Goal: Transaction & Acquisition: Purchase product/service

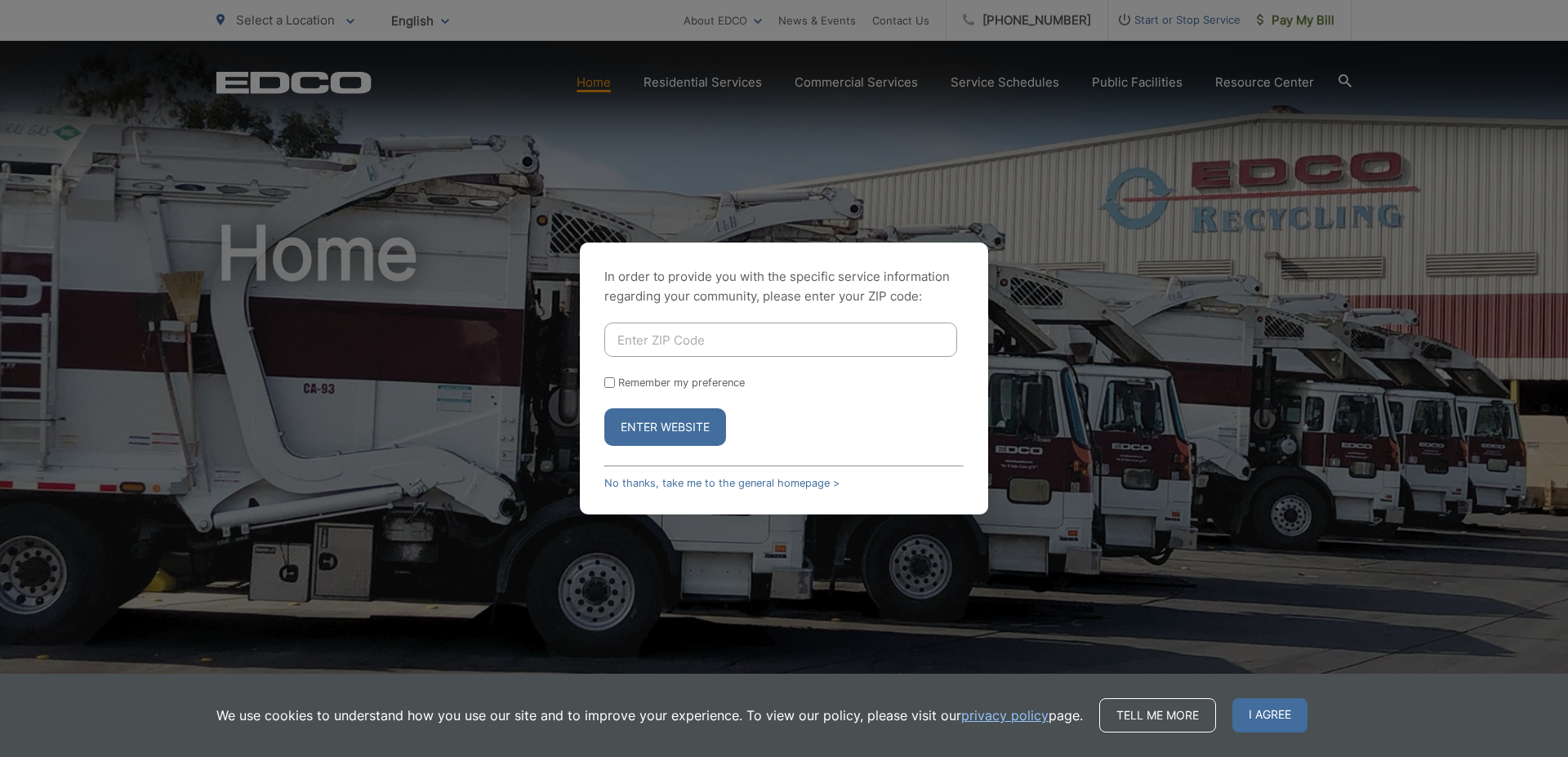
drag, startPoint x: 1190, startPoint y: 246, endPoint x: 1169, endPoint y: 259, distance: 24.7
click at [1189, 247] on div "In order to provide you with the specific service information regarding your co…" at bounding box center [784, 378] width 1568 height 757
click at [662, 443] on button "Enter Website" at bounding box center [665, 427] width 122 height 38
click at [687, 341] on input "Enter ZIP Code" at bounding box center [780, 340] width 353 height 34
type input "91942"
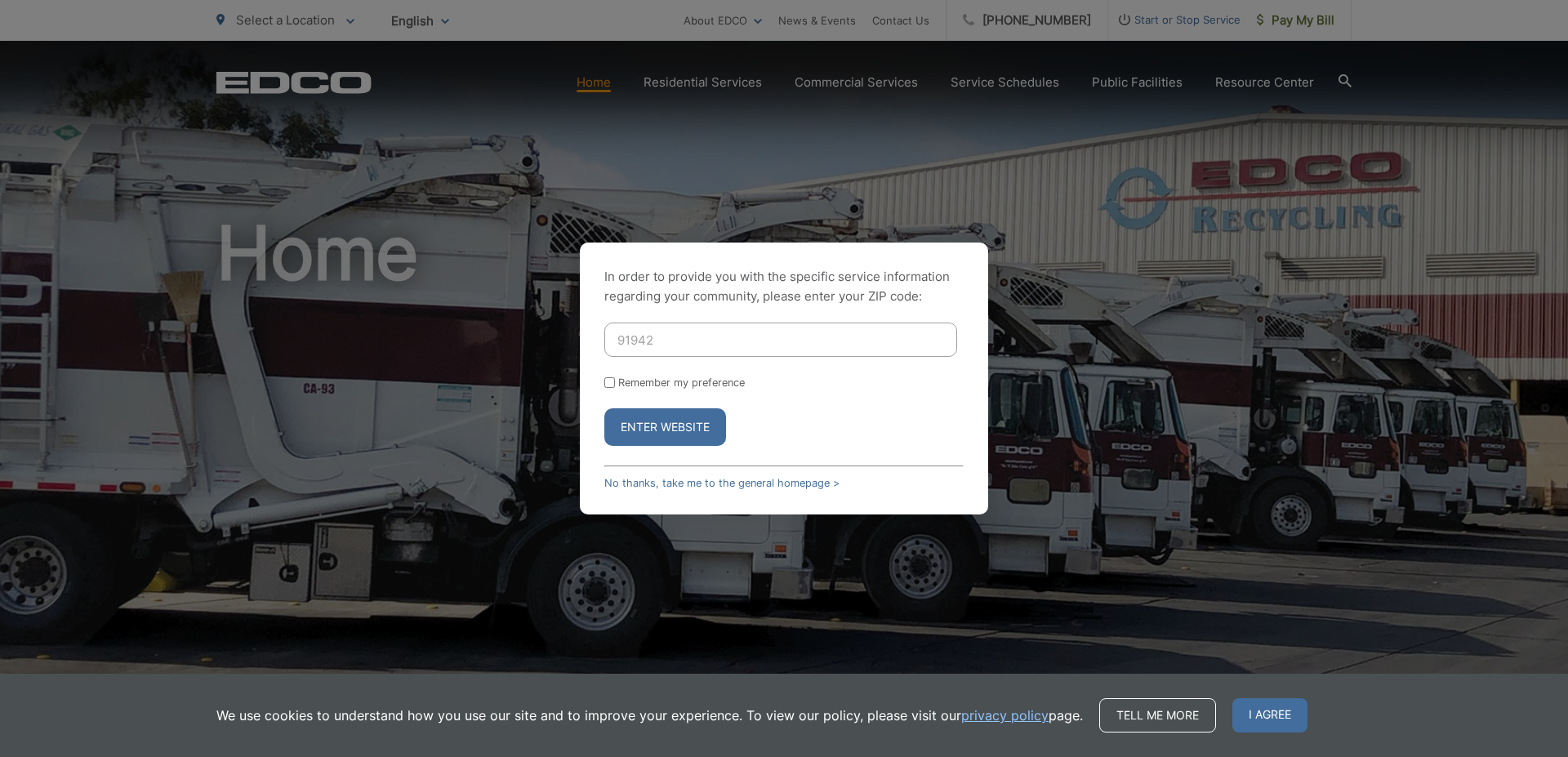
click at [604, 408] on button "Enter Website" at bounding box center [665, 427] width 122 height 38
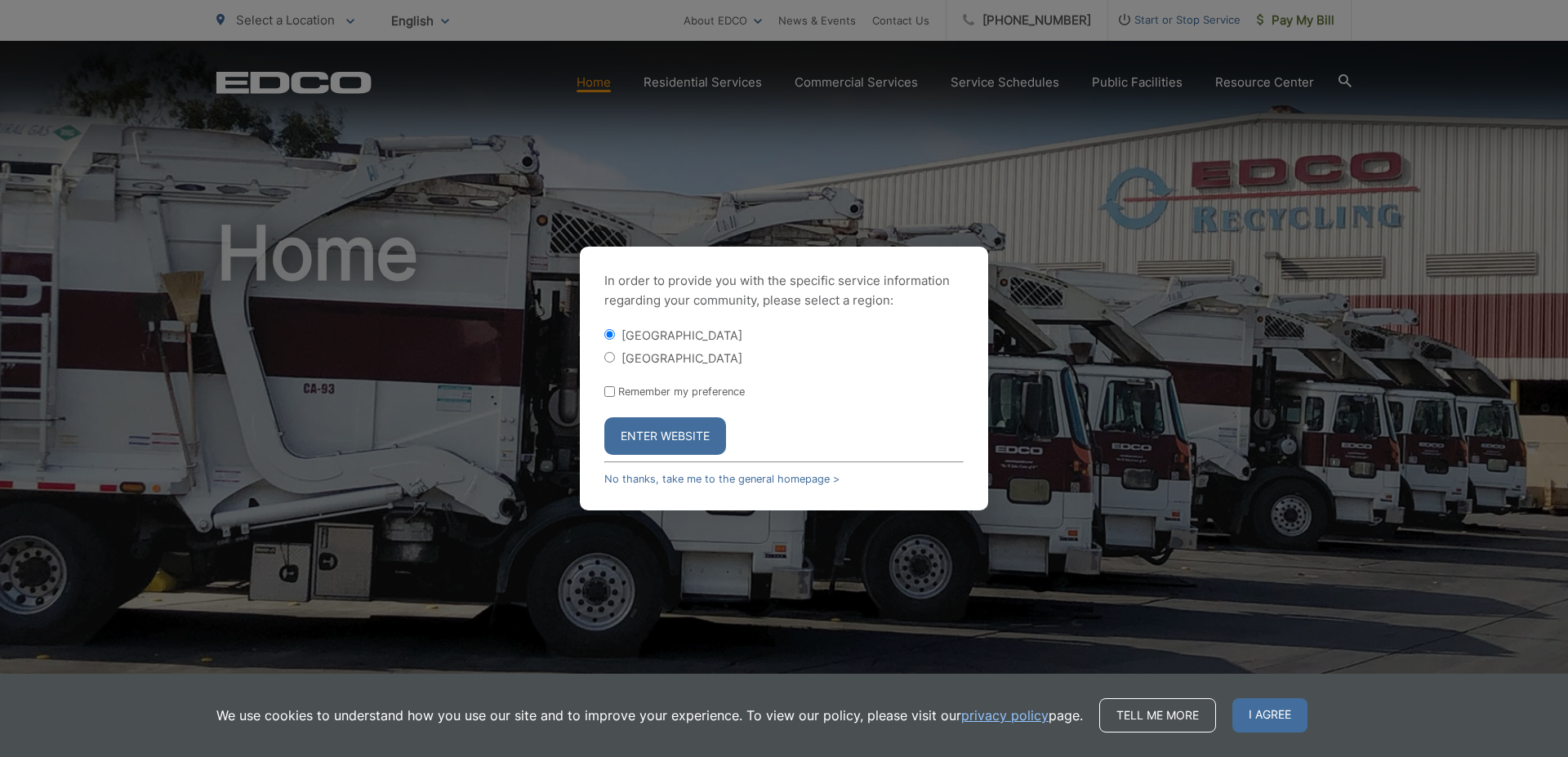
click at [669, 428] on button "Enter Website" at bounding box center [665, 436] width 122 height 38
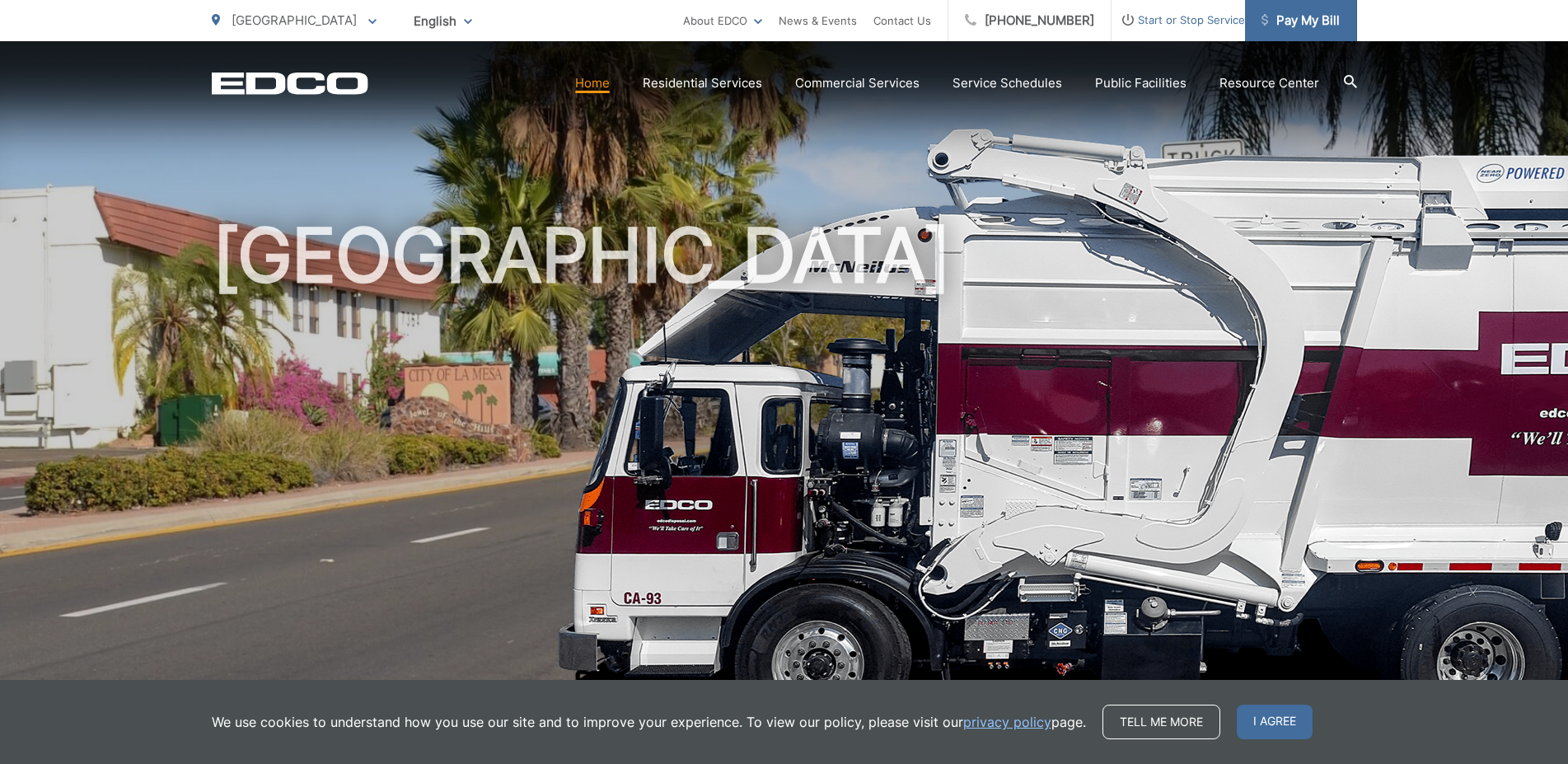
click at [1297, 26] on span "Pay My Bill" at bounding box center [1300, 21] width 78 height 20
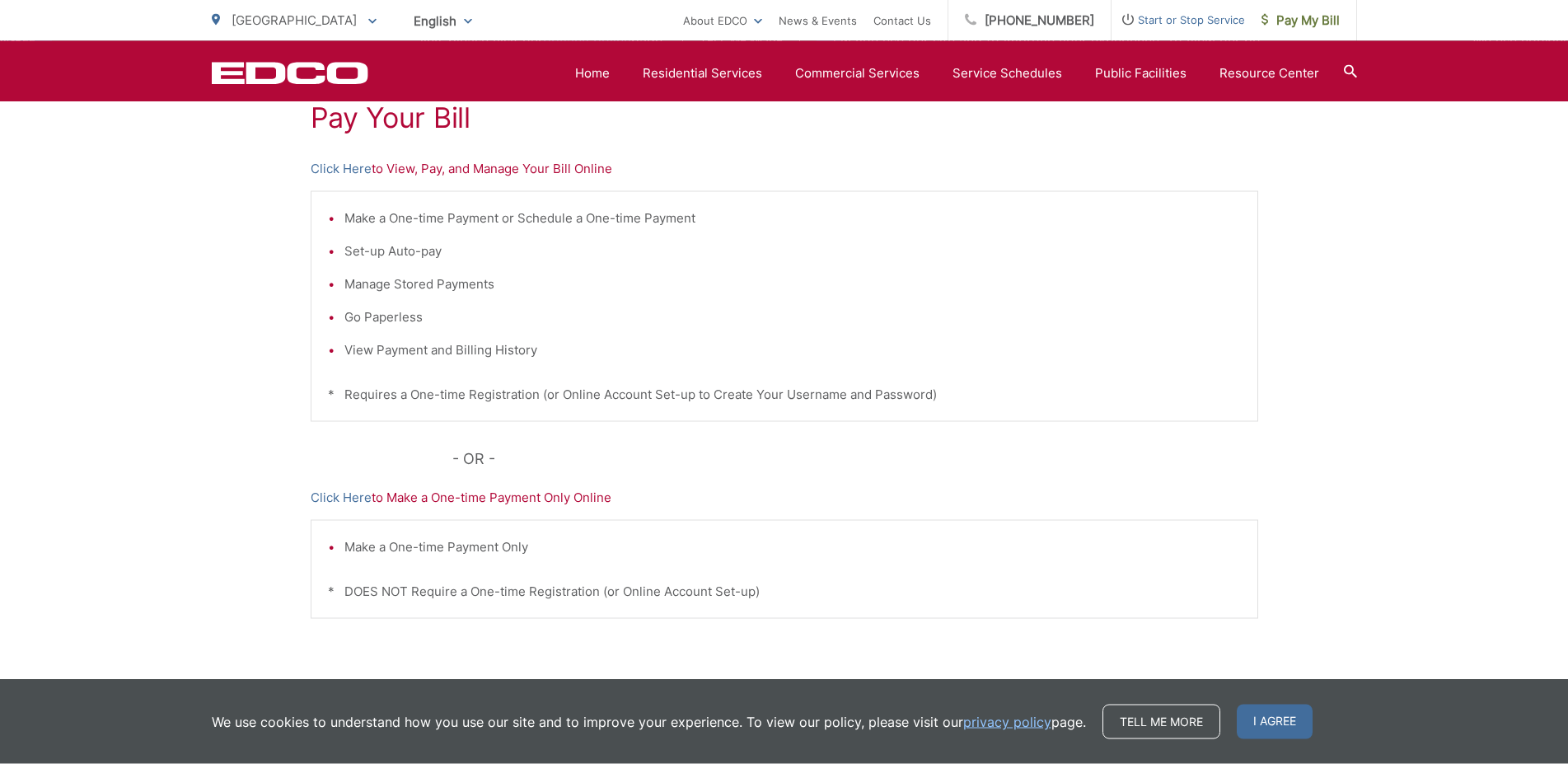
scroll to position [240, 0]
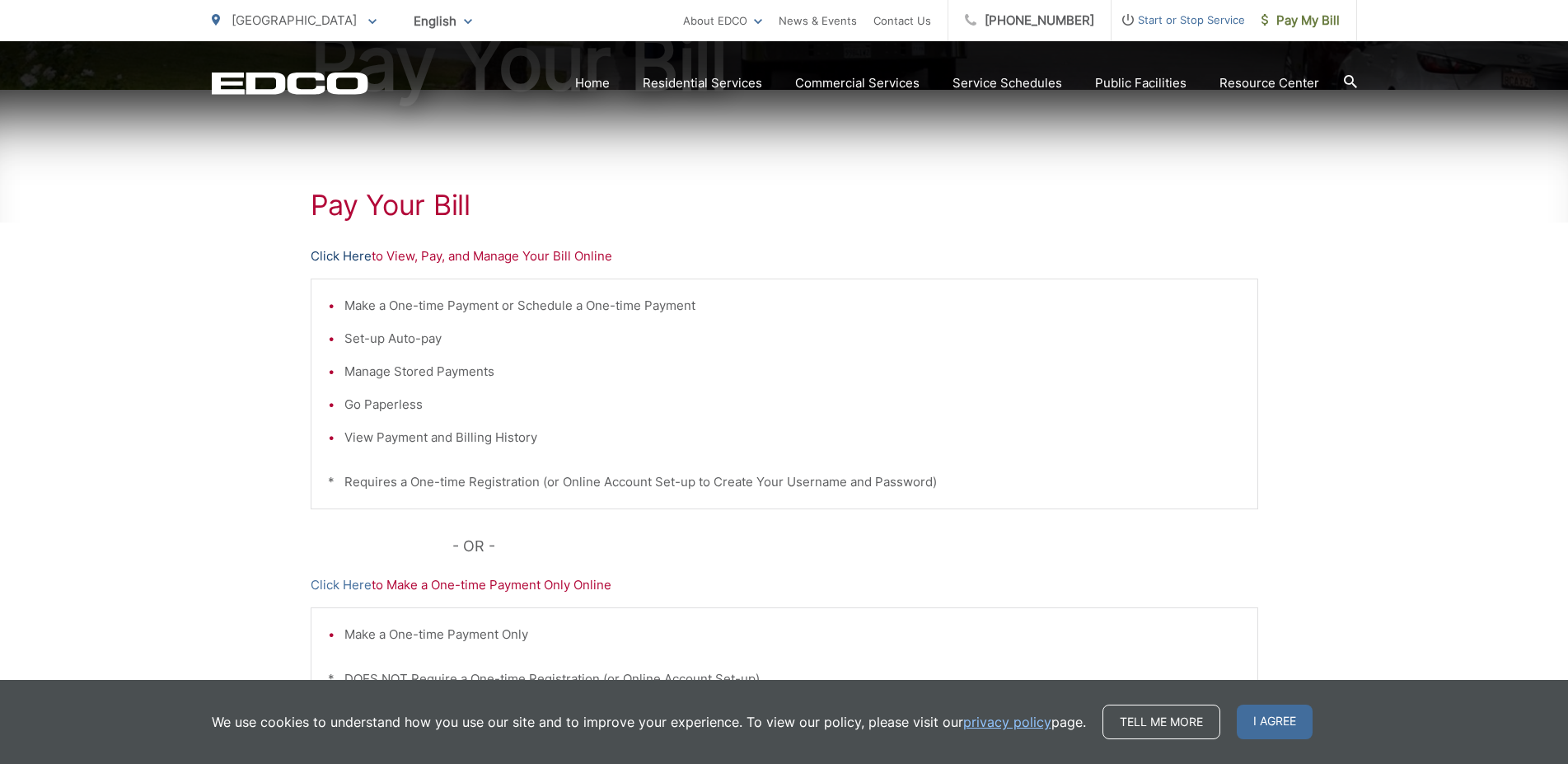
click at [334, 248] on link "Click Here" at bounding box center [341, 256] width 61 height 20
